Goal: Information Seeking & Learning: Understand process/instructions

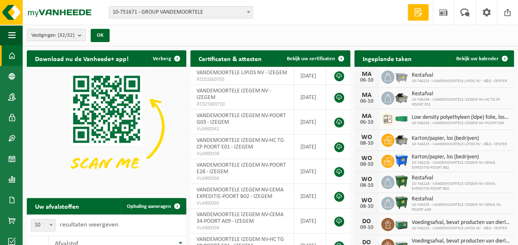
click at [13, 56] on span at bounding box center [11, 55] width 7 height 21
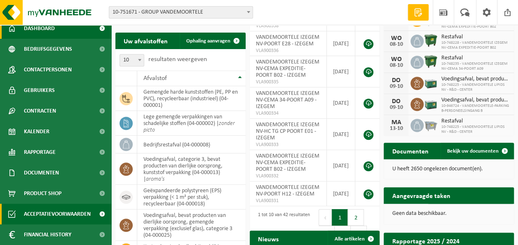
scroll to position [165, 0]
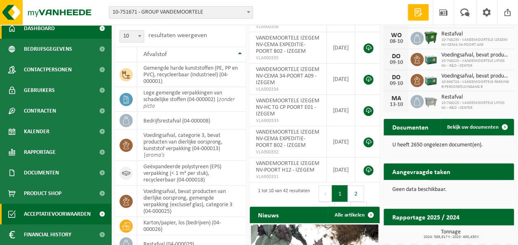
drag, startPoint x: 63, startPoint y: 213, endPoint x: 189, endPoint y: 209, distance: 126.1
click at [63, 213] on span "Acceptatievoorwaarden" at bounding box center [57, 213] width 67 height 21
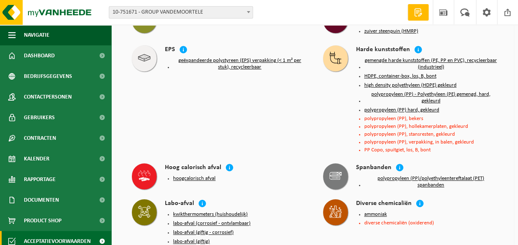
scroll to position [371, 0]
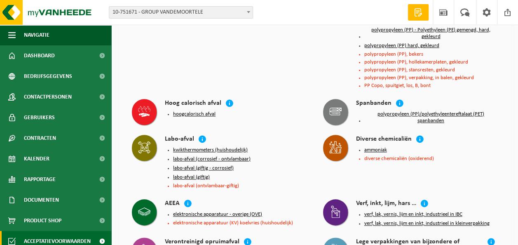
click at [337, 108] on icon at bounding box center [335, 112] width 12 height 8
click at [332, 108] on icon at bounding box center [335, 111] width 12 height 12
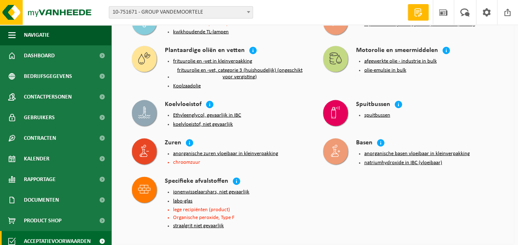
scroll to position [783, 0]
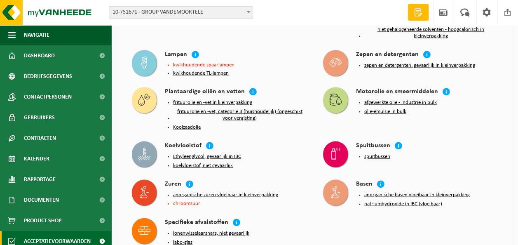
click at [333, 94] on icon at bounding box center [335, 100] width 12 height 12
click at [392, 99] on button "afgewerkte olie - industrie in bulk" at bounding box center [400, 102] width 73 height 7
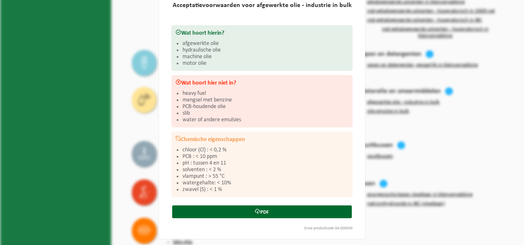
scroll to position [0, 0]
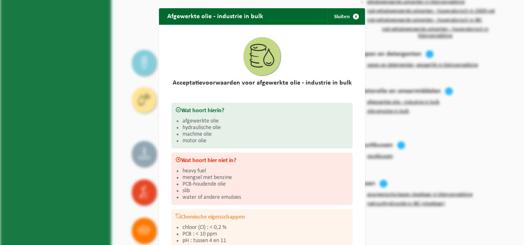
click at [262, 59] on icon at bounding box center [262, 55] width 25 height 25
click at [352, 15] on span "button" at bounding box center [356, 16] width 16 height 16
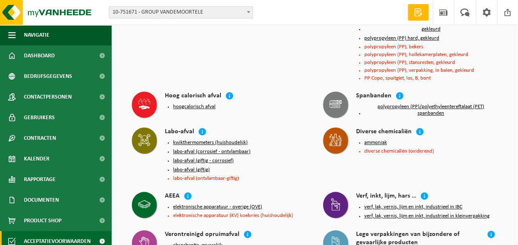
scroll to position [371, 0]
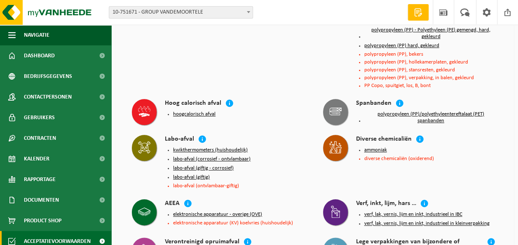
click at [376, 101] on h4 "Spanbanden" at bounding box center [373, 103] width 35 height 9
click at [399, 111] on button "polypropyleen (PP)/polyethyleentereftalaat (PET) spanbanden" at bounding box center [430, 117] width 133 height 13
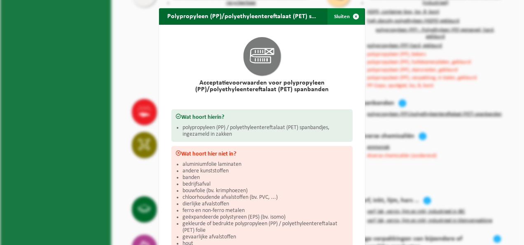
click at [353, 17] on span "button" at bounding box center [356, 16] width 16 height 16
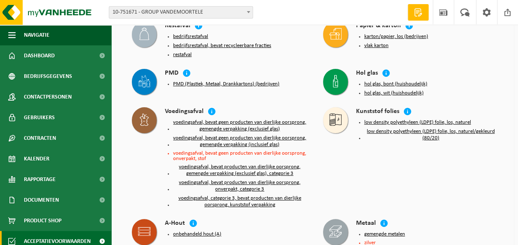
scroll to position [41, 0]
